Goal: Task Accomplishment & Management: Use online tool/utility

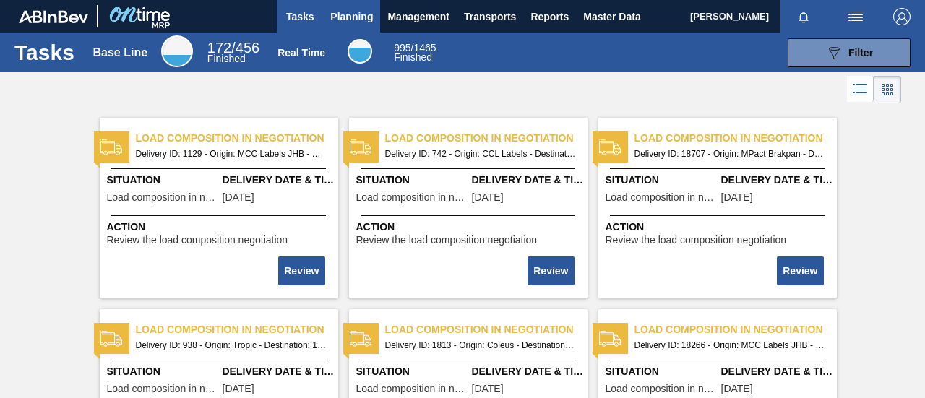
click at [326, 18] on button "Planning" at bounding box center [351, 16] width 57 height 33
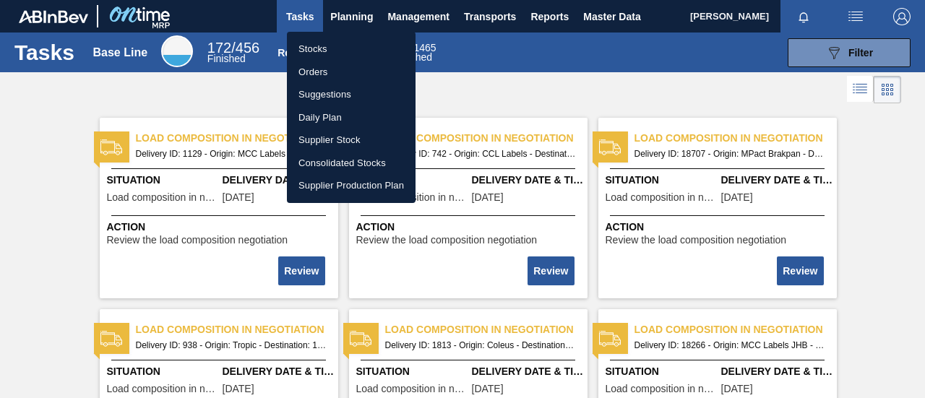
click at [319, 77] on li "Orders" at bounding box center [351, 72] width 129 height 23
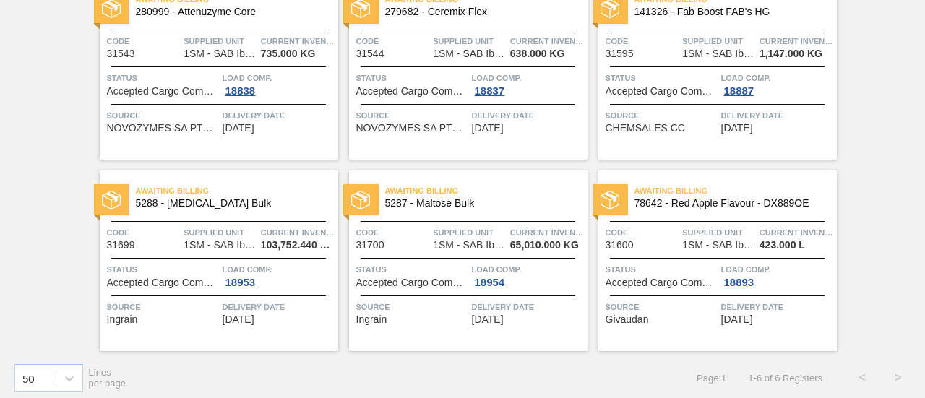
scroll to position [145, 0]
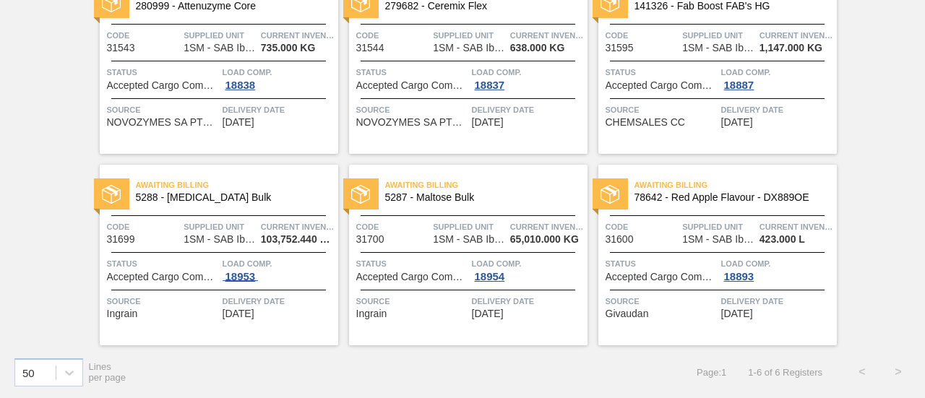
click at [244, 281] on div "18953" at bounding box center [241, 277] width 36 height 12
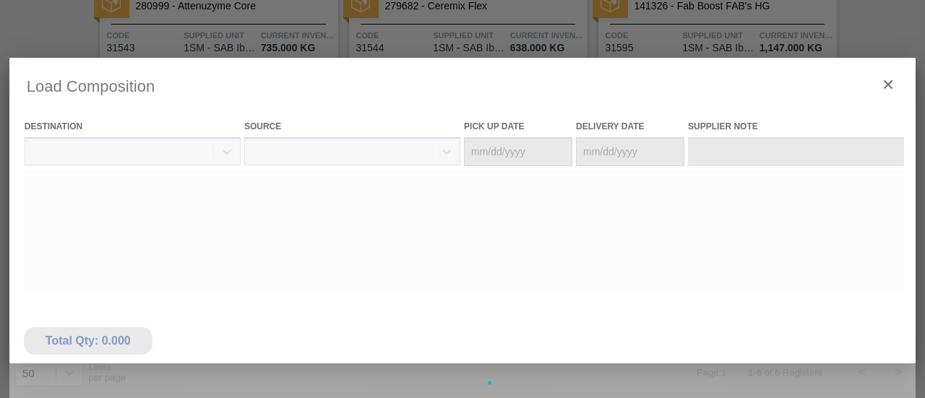
type Date "[DATE]"
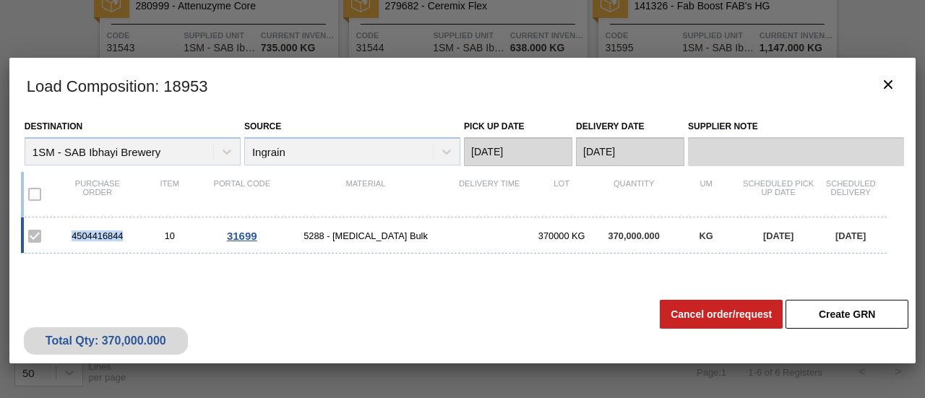
drag, startPoint x: 117, startPoint y: 235, endPoint x: 65, endPoint y: 235, distance: 52.0
click at [65, 235] on div "4504416844" at bounding box center [97, 235] width 72 height 11
copy div "4504416844"
click at [883, 87] on icon "botão de ícone" at bounding box center [887, 84] width 17 height 17
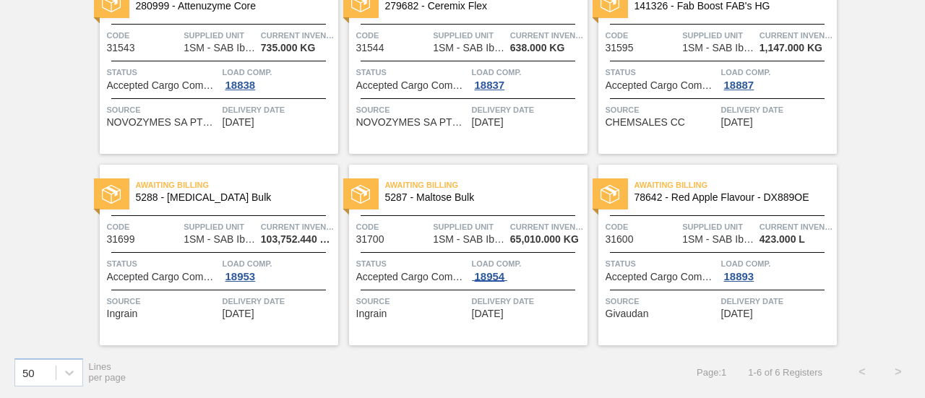
click at [495, 278] on div "18954" at bounding box center [490, 277] width 36 height 12
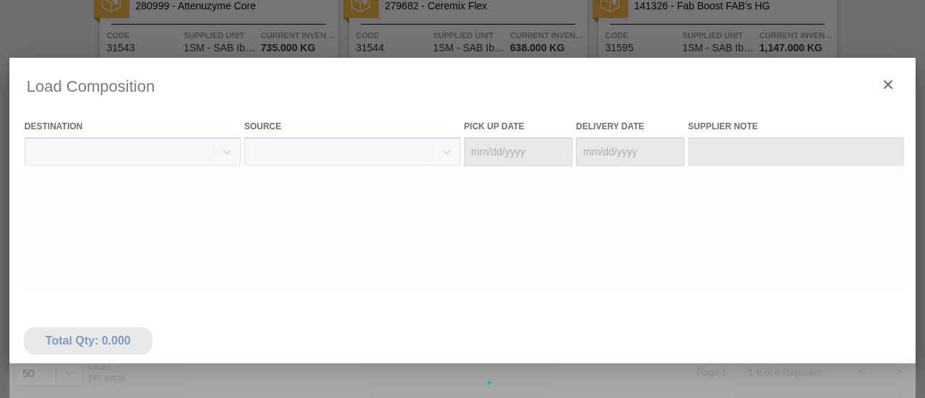
type Date "[DATE]"
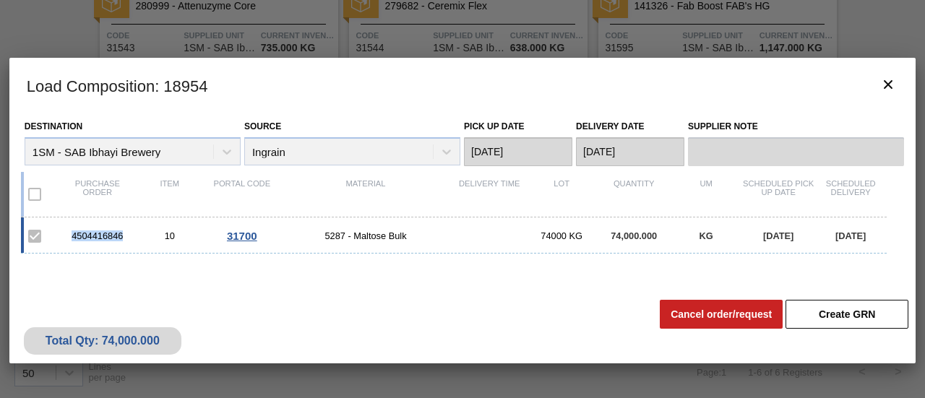
drag, startPoint x: 124, startPoint y: 235, endPoint x: 70, endPoint y: 233, distance: 54.2
click at [70, 233] on div "4504416846" at bounding box center [97, 235] width 72 height 11
copy div "4504416846"
click at [887, 86] on icon "botão de ícone" at bounding box center [887, 84] width 17 height 17
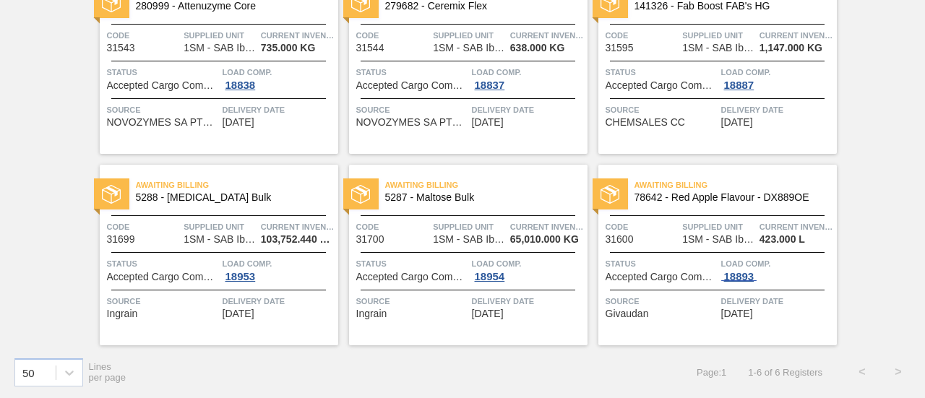
click at [746, 276] on div "18893" at bounding box center [739, 277] width 36 height 12
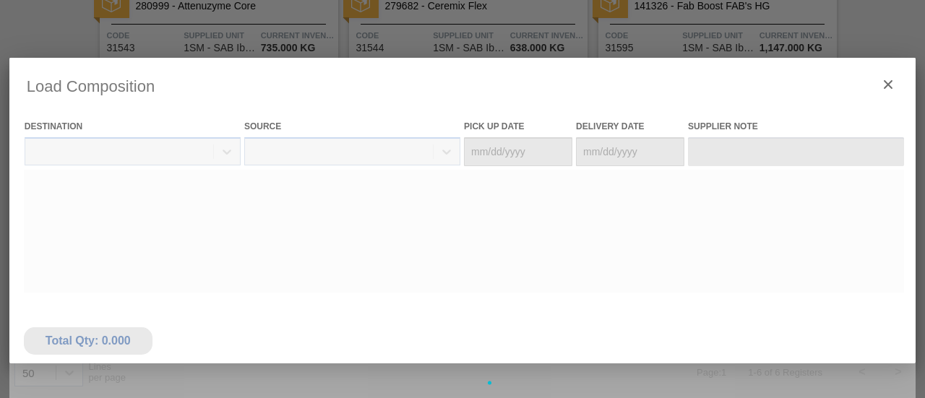
type Date "[DATE]"
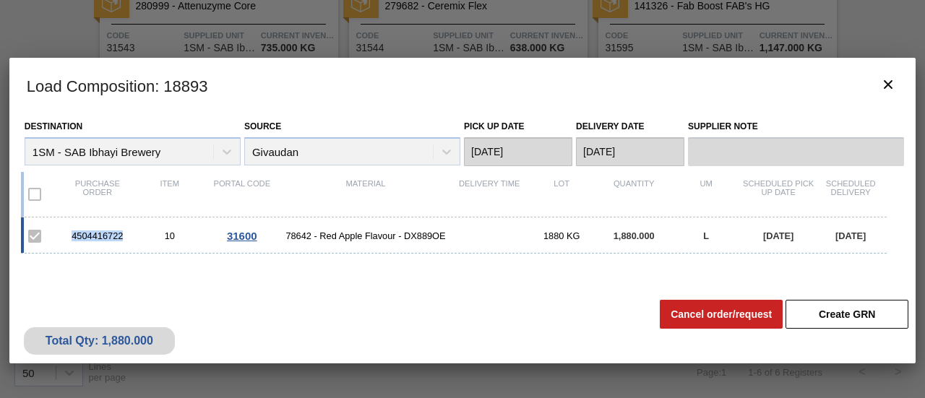
drag, startPoint x: 123, startPoint y: 236, endPoint x: 73, endPoint y: 245, distance: 50.7
click at [73, 245] on div "4504416722 10 31600 78642 - Red Apple Flavour - DX889OE 1880 KG 1,880.000 L [DA…" at bounding box center [454, 235] width 866 height 36
copy div "4504416722"
